Goal: Transaction & Acquisition: Book appointment/travel/reservation

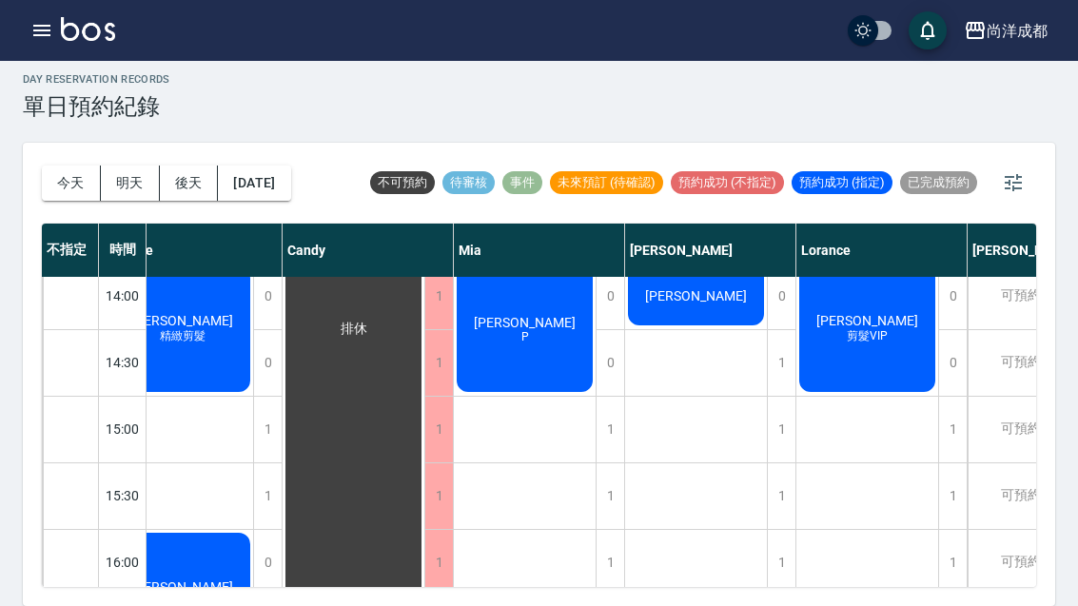
scroll to position [547, 36]
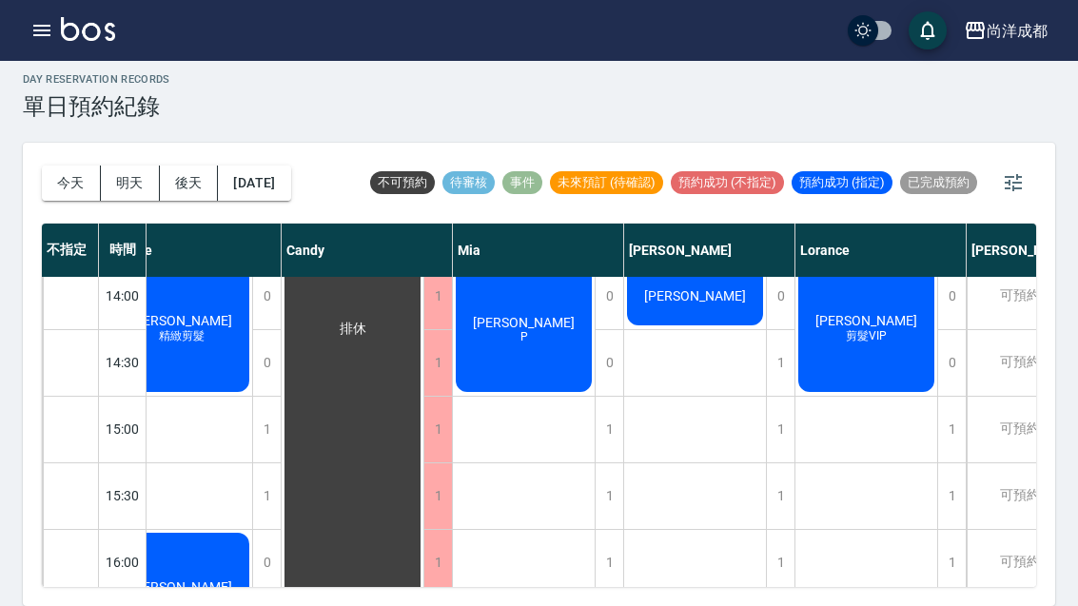
click at [64, 172] on button "今天" at bounding box center [71, 183] width 59 height 35
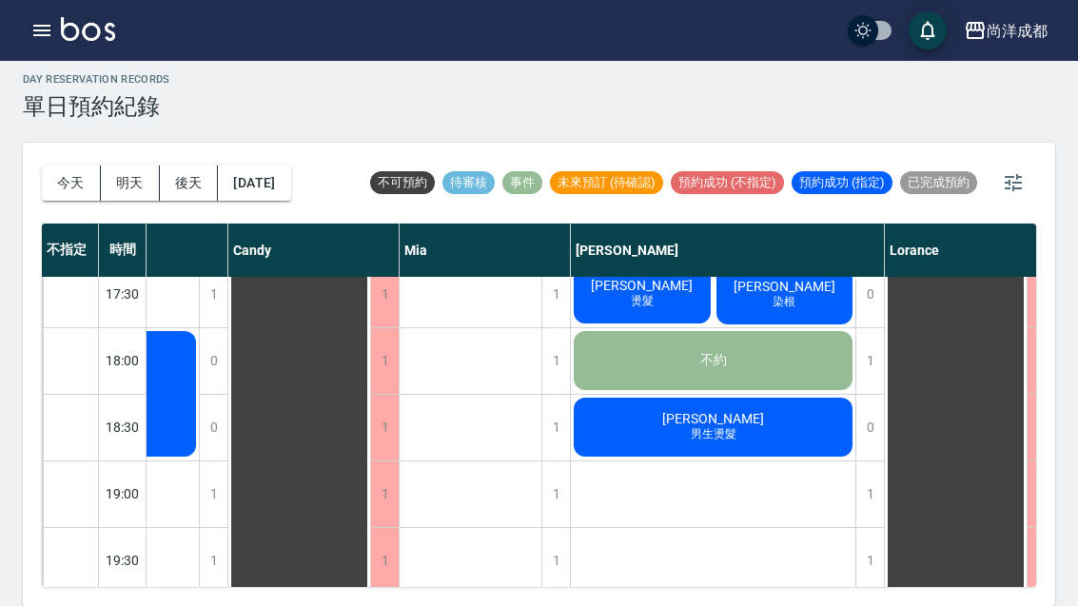
scroll to position [1017, 232]
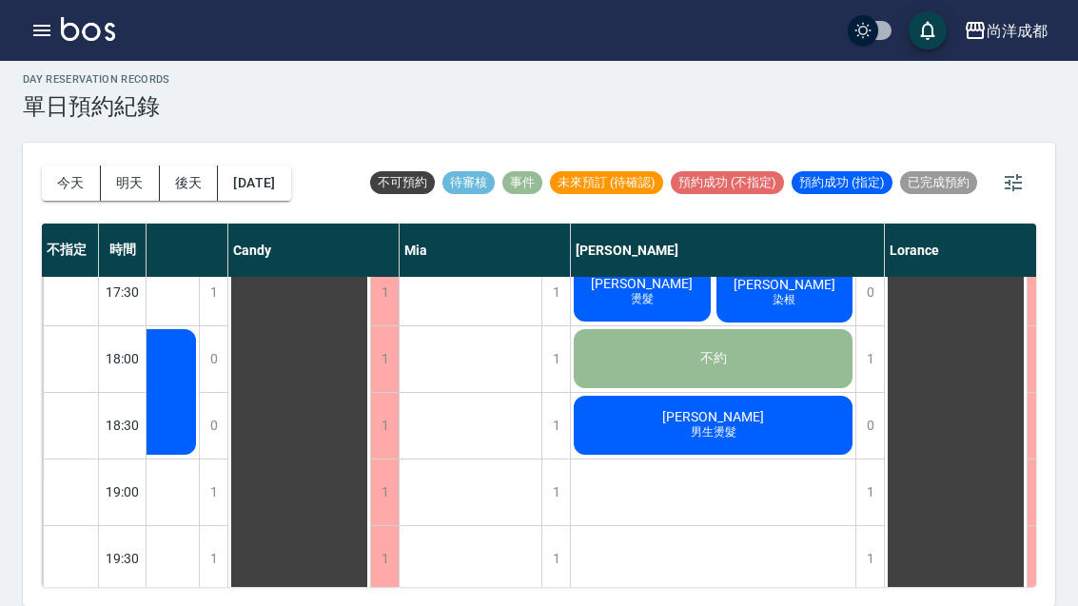
click at [138, 167] on button "明天" at bounding box center [130, 183] width 59 height 35
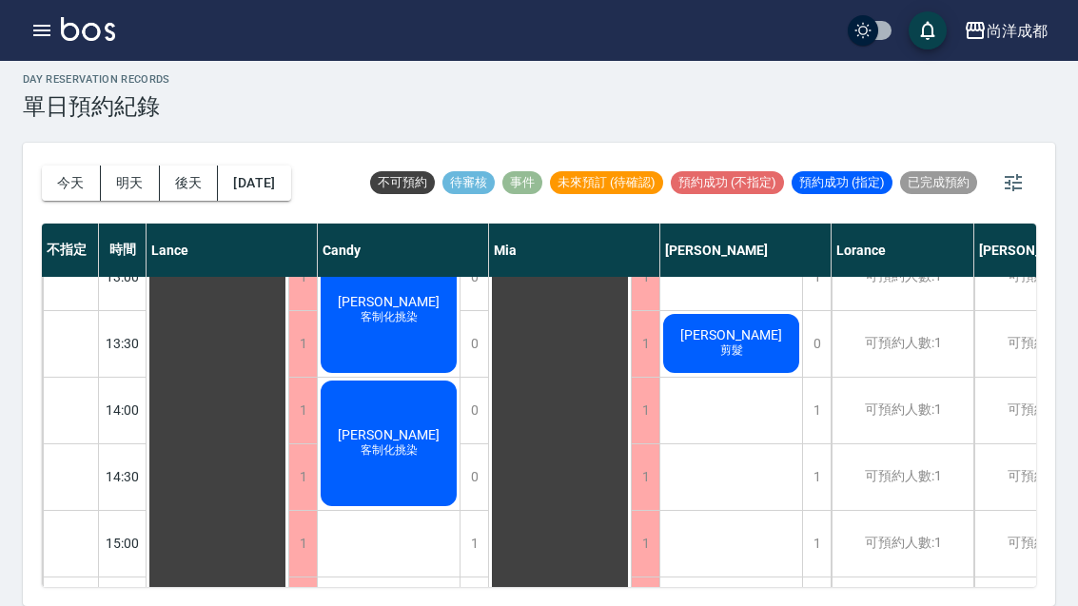
scroll to position [435, 0]
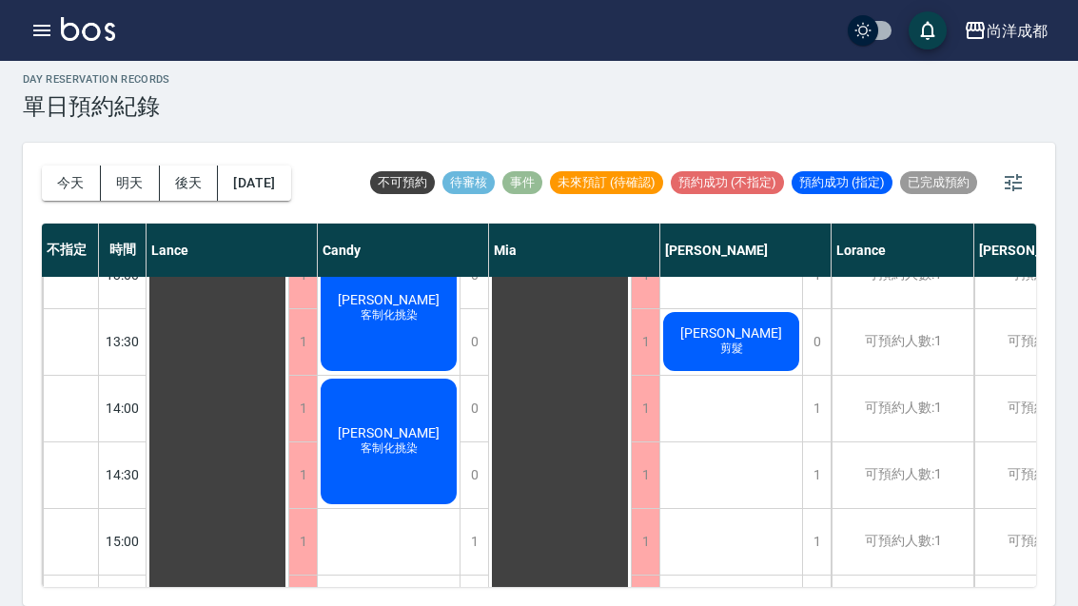
click at [64, 169] on button "今天" at bounding box center [71, 183] width 59 height 35
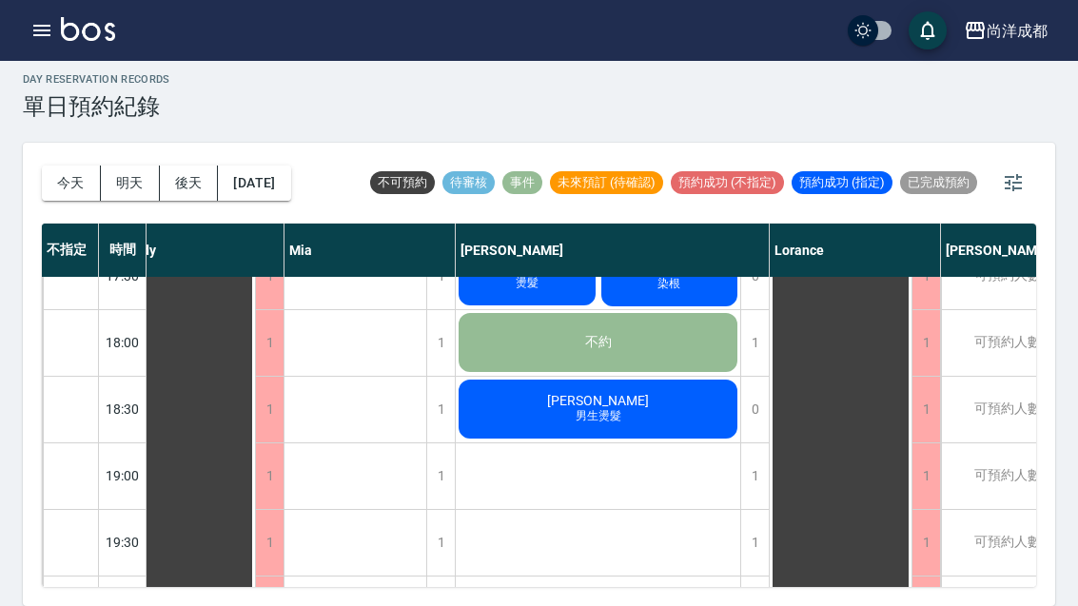
scroll to position [66, 0]
click at [754, 510] on div "1" at bounding box center [754, 543] width 29 height 66
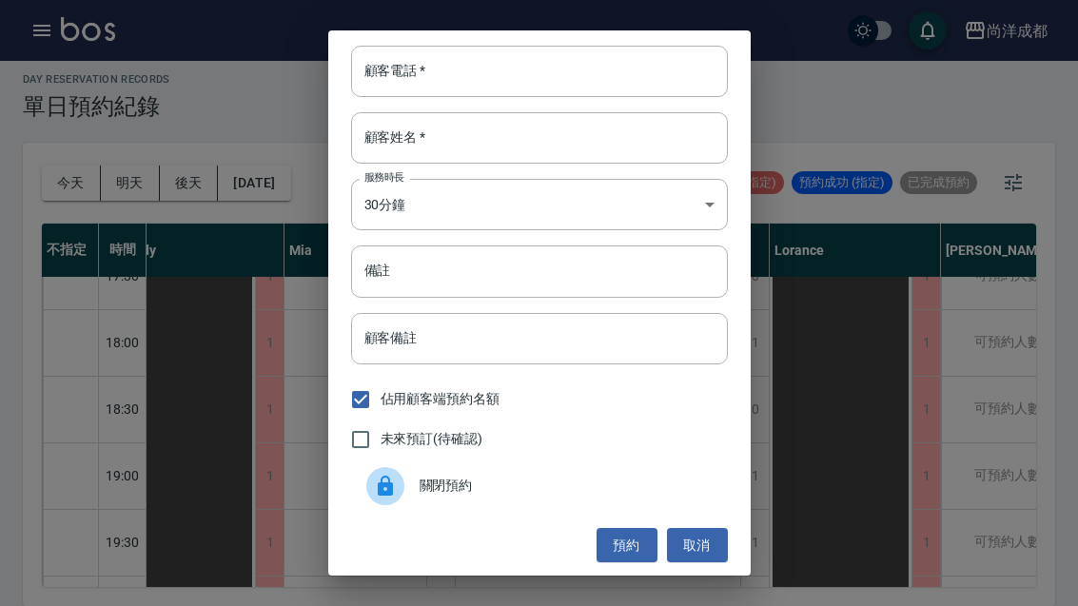
click at [462, 90] on input "顧客電話   *" at bounding box center [539, 71] width 377 height 51
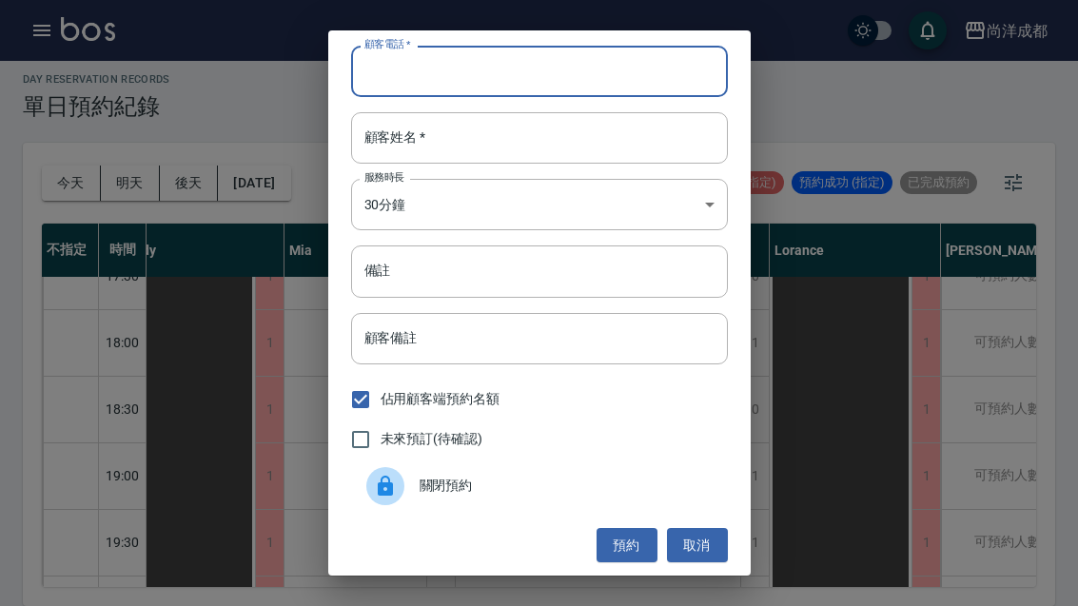
click at [813, 77] on div "顧客電話   * 顧客電話   * 顧客姓名   * 顧客姓名   * 服務時長 30分鐘 1 服務時長 備註 備註 顧客備註 顧客備註 佔用顧客端預約名額 …" at bounding box center [539, 303] width 1078 height 606
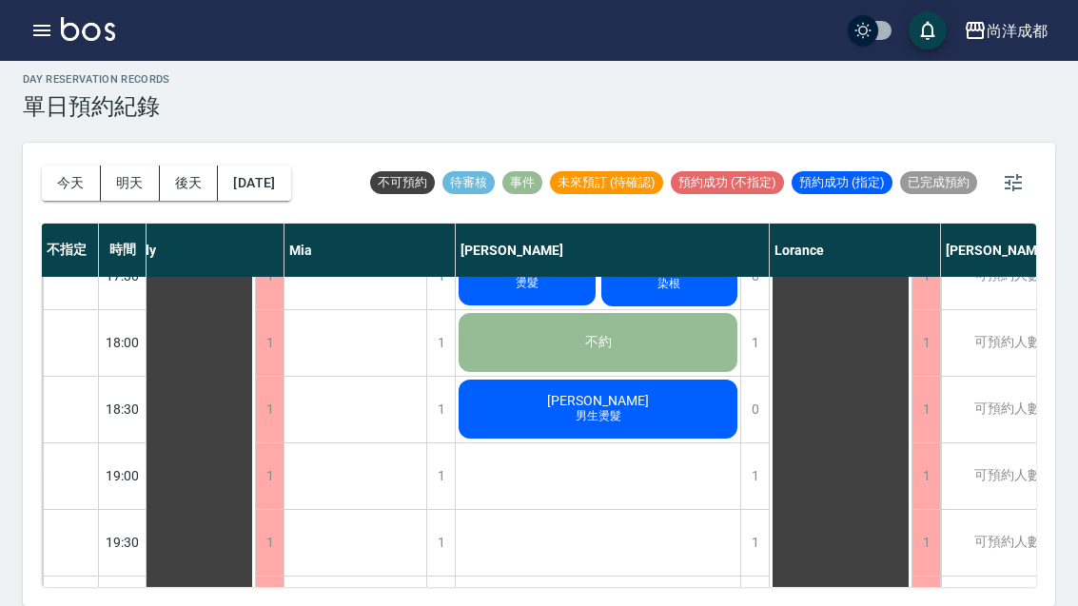
click at [129, 166] on button "明天" at bounding box center [130, 183] width 59 height 35
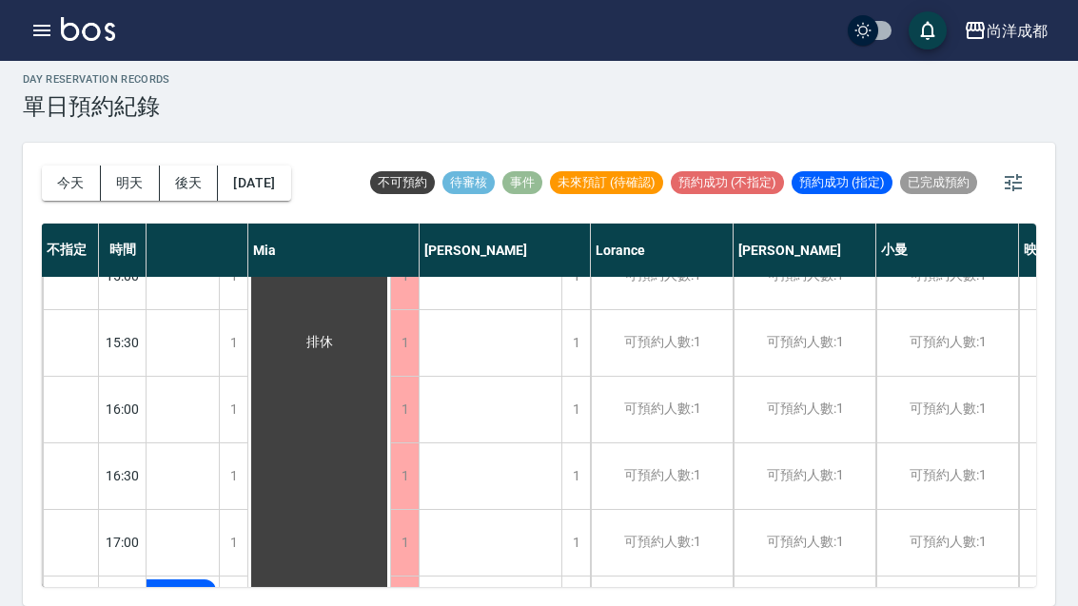
scroll to position [717, 245]
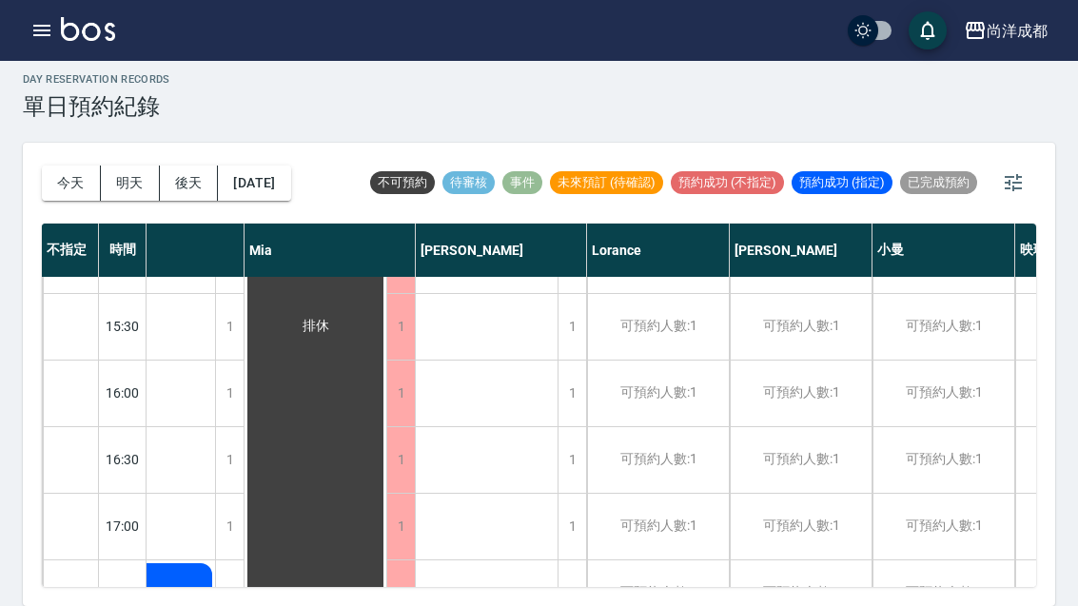
click at [579, 494] on div "1" at bounding box center [572, 527] width 29 height 66
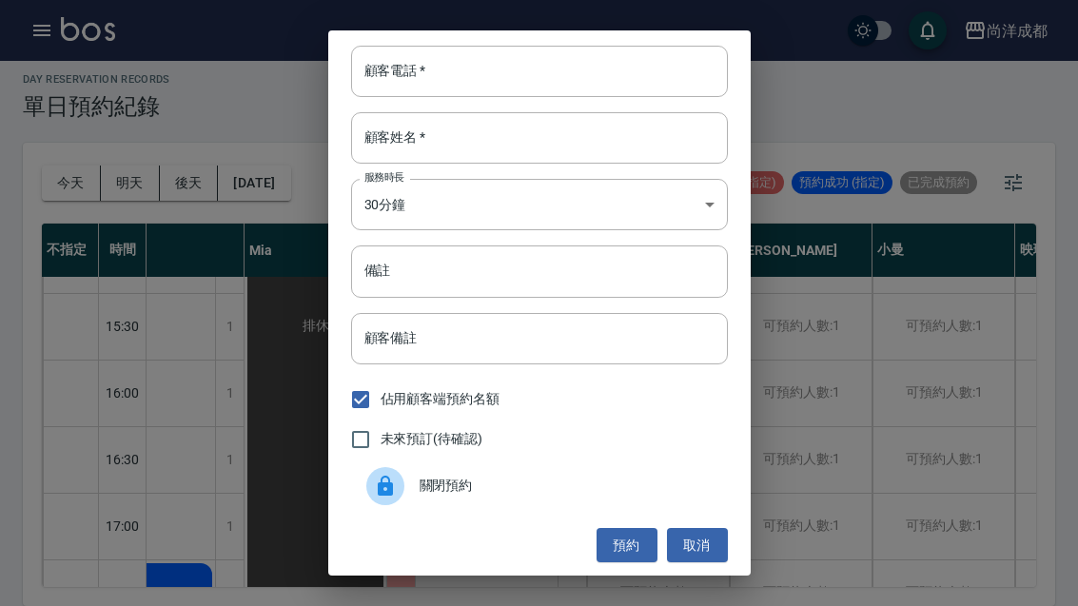
click at [462, 87] on input "顧客電話   *" at bounding box center [539, 71] width 377 height 51
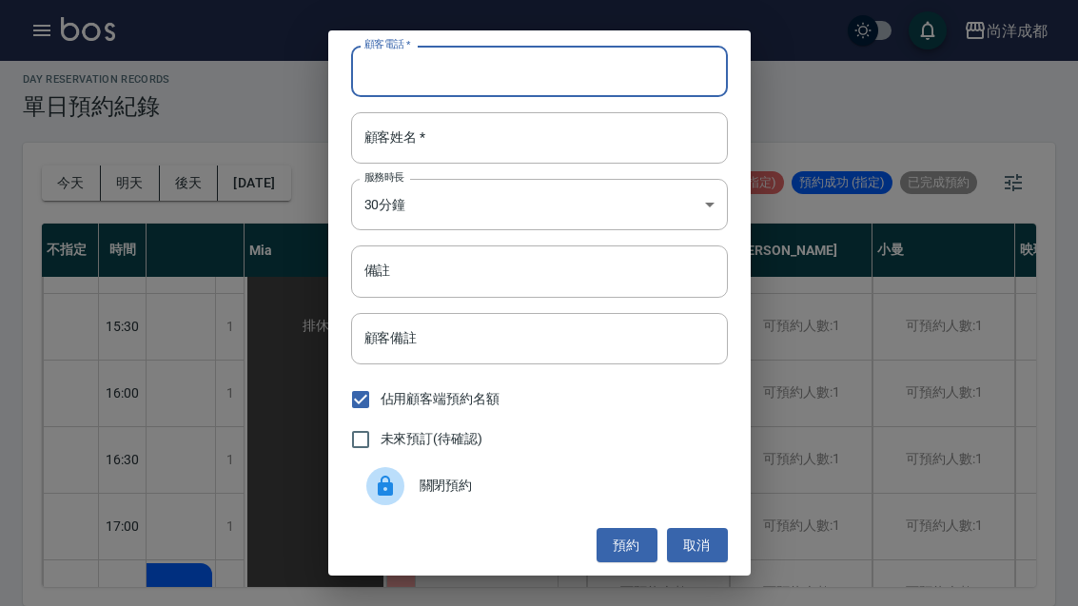
click at [450, 76] on input "顧客電話   *" at bounding box center [539, 71] width 377 height 51
type input "0921241202"
click at [518, 147] on input "顧客姓名   *" at bounding box center [539, 137] width 377 height 51
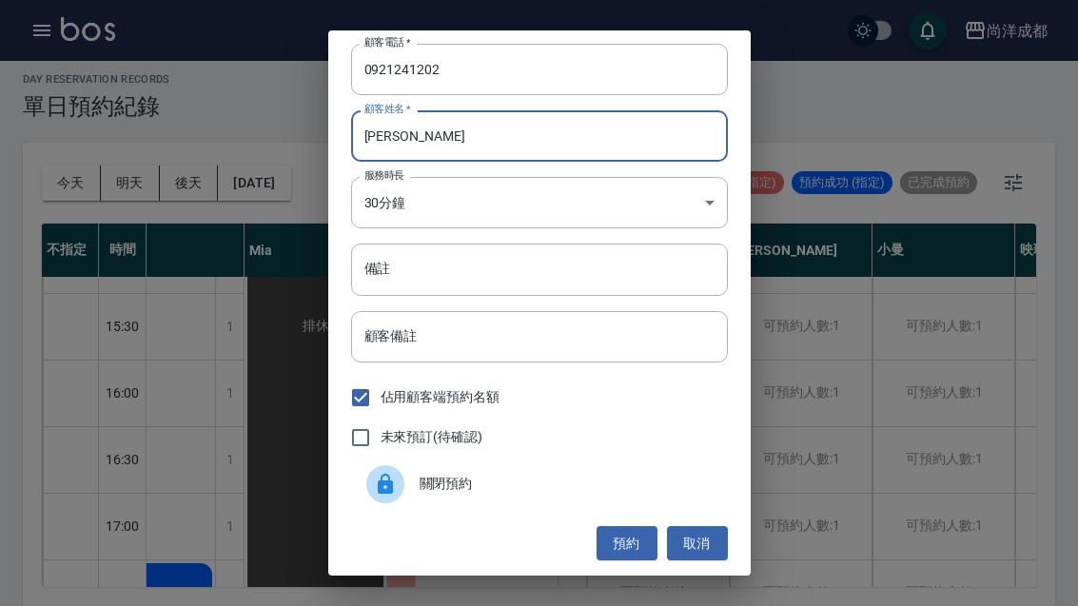
scroll to position [2, 0]
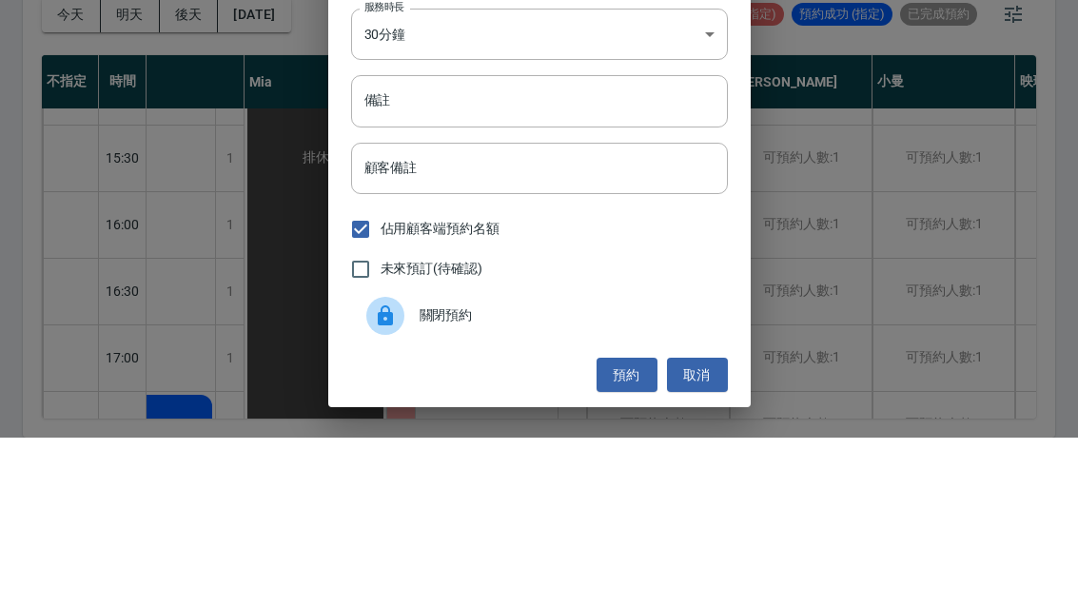
type input "[PERSON_NAME]"
click at [487, 244] on input "備註" at bounding box center [539, 269] width 377 height 51
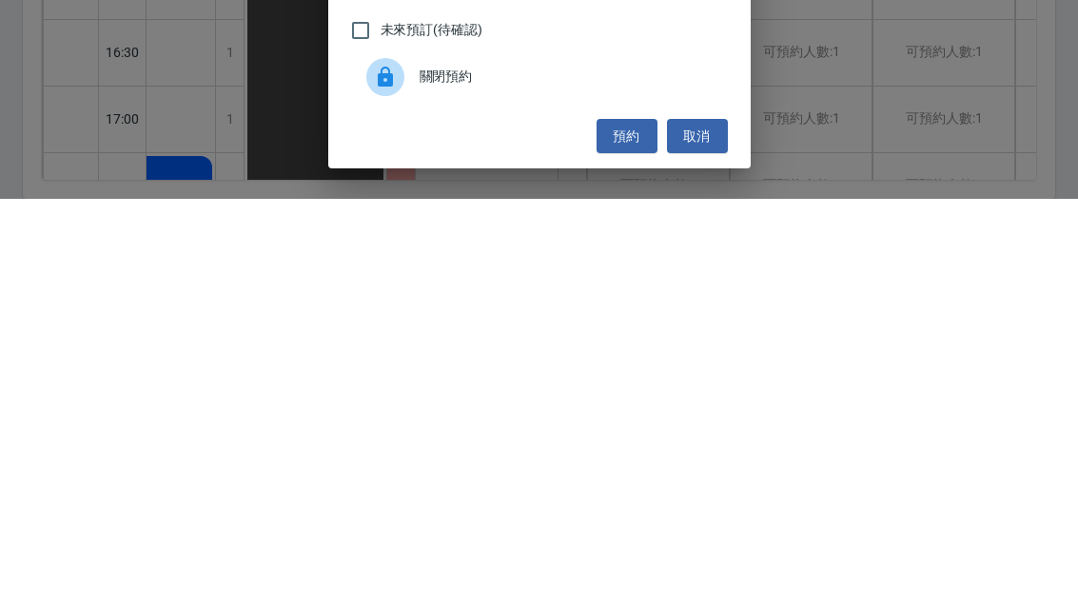
type input "剪"
click at [627, 526] on button "預約" at bounding box center [627, 543] width 61 height 35
